Goal: Task Accomplishment & Management: Use online tool/utility

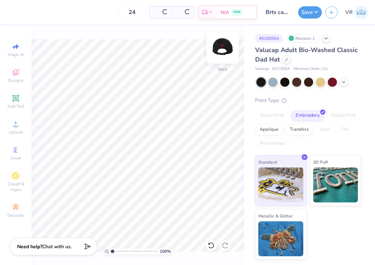
click at [219, 50] on img at bounding box center [223, 48] width 28 height 28
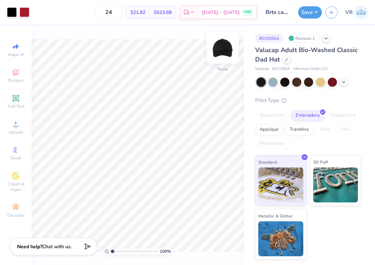
click at [219, 50] on img at bounding box center [223, 48] width 28 height 28
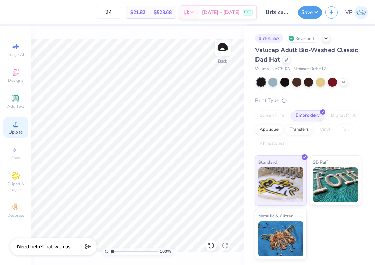
click at [19, 126] on icon at bounding box center [16, 124] width 8 height 8
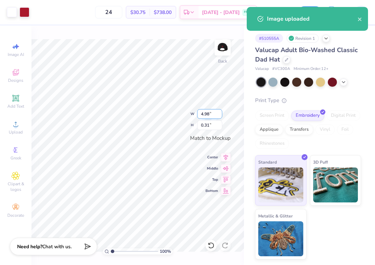
click at [210, 112] on input "4.98" at bounding box center [209, 114] width 25 height 10
type input "5.00"
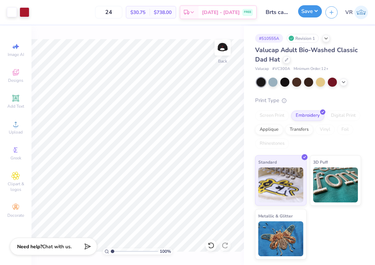
click at [313, 13] on button "Save" at bounding box center [310, 11] width 24 height 12
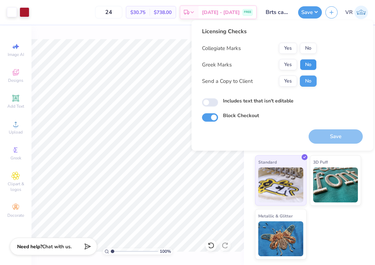
click at [306, 65] on button "No" at bounding box center [308, 64] width 17 height 11
click at [283, 47] on button "Yes" at bounding box center [288, 48] width 18 height 11
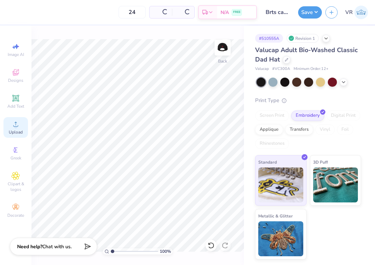
click at [11, 125] on div "Upload" at bounding box center [15, 127] width 24 height 21
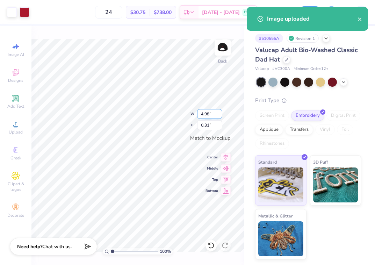
click at [211, 115] on input "4.98" at bounding box center [209, 114] width 25 height 10
type input "5.00"
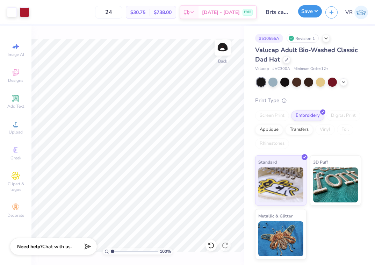
click at [315, 10] on button "Save" at bounding box center [310, 11] width 24 height 12
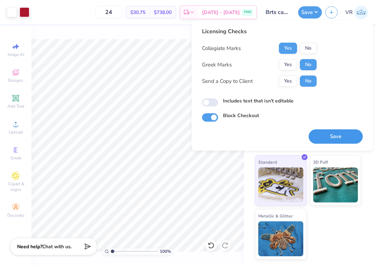
click at [323, 134] on button "Save" at bounding box center [336, 136] width 54 height 14
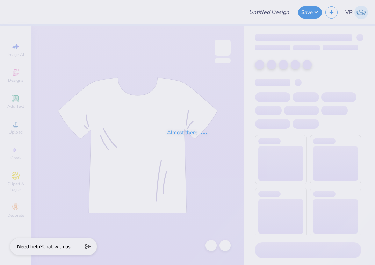
type input "Brts caps"
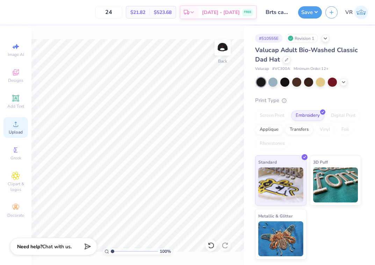
click at [22, 130] on span "Upload" at bounding box center [16, 132] width 14 height 6
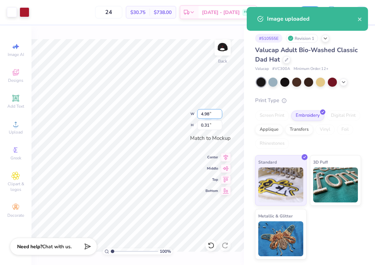
click at [208, 112] on input "4.98" at bounding box center [209, 114] width 25 height 10
type input "5.00"
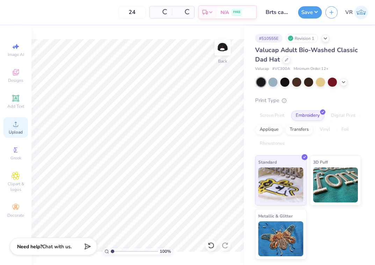
click at [14, 128] on div "Upload" at bounding box center [15, 127] width 24 height 21
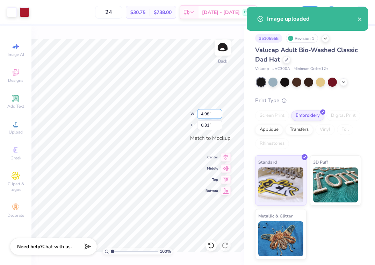
click at [209, 115] on input "4.98" at bounding box center [209, 114] width 25 height 10
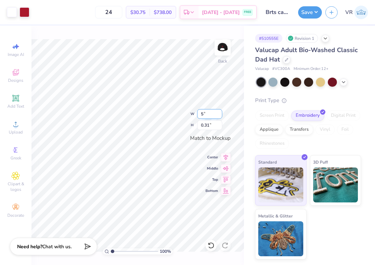
type input "5.00"
click at [307, 14] on button "Save" at bounding box center [310, 11] width 24 height 12
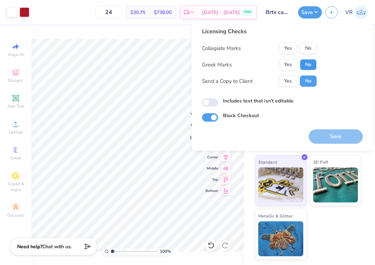
click at [305, 64] on button "No" at bounding box center [308, 64] width 17 height 11
click at [285, 50] on button "Yes" at bounding box center [288, 48] width 18 height 11
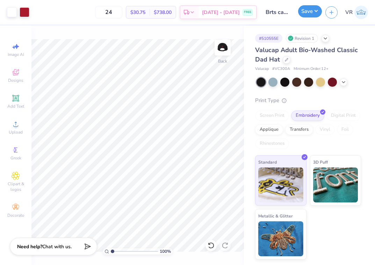
click at [309, 13] on button "Save" at bounding box center [310, 11] width 24 height 12
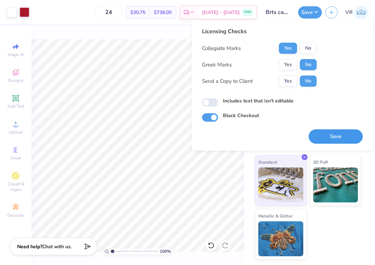
click at [327, 135] on button "Save" at bounding box center [336, 136] width 54 height 14
